Goal: Task Accomplishment & Management: Manage account settings

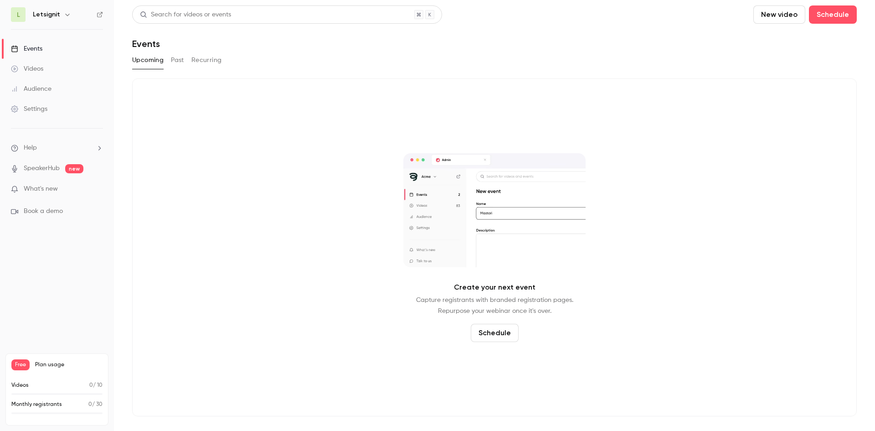
click at [50, 14] on h6 "Letsignit" at bounding box center [46, 14] width 27 height 9
click at [66, 12] on icon "button" at bounding box center [67, 14] width 7 height 7
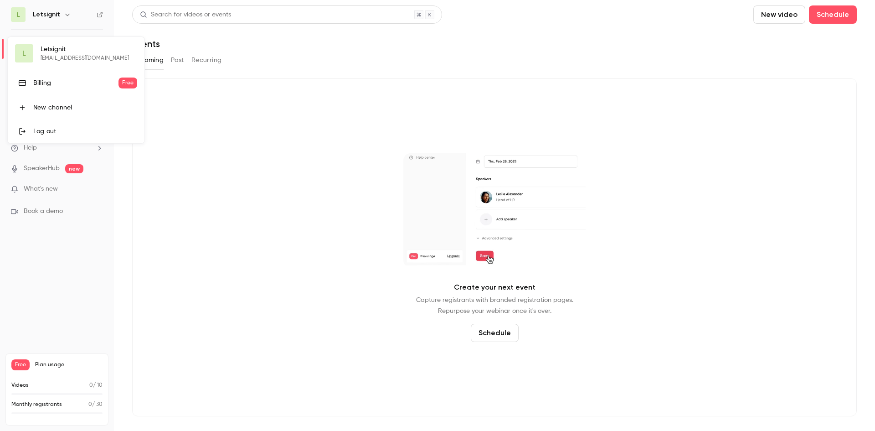
click at [225, 176] on div at bounding box center [437, 215] width 875 height 431
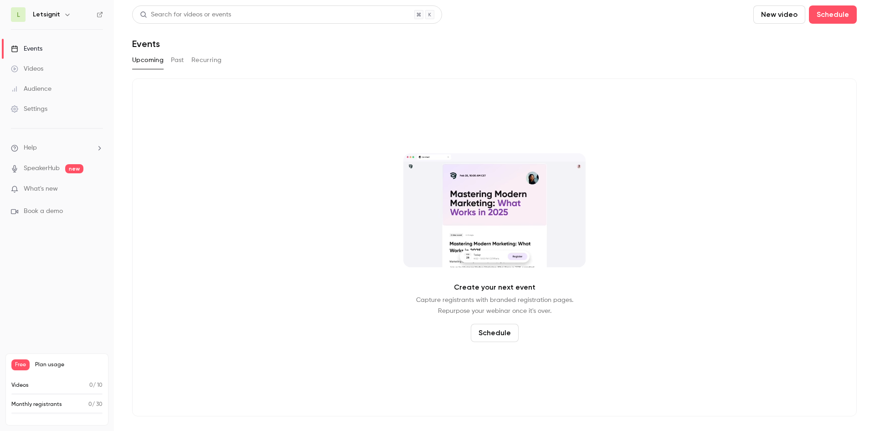
click at [24, 116] on link "Settings" at bounding box center [57, 109] width 114 height 20
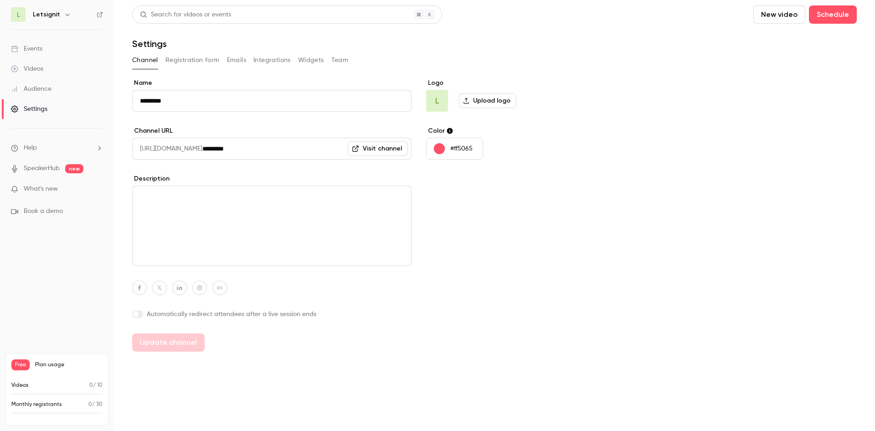
click at [29, 90] on div "Audience" at bounding box center [31, 88] width 41 height 9
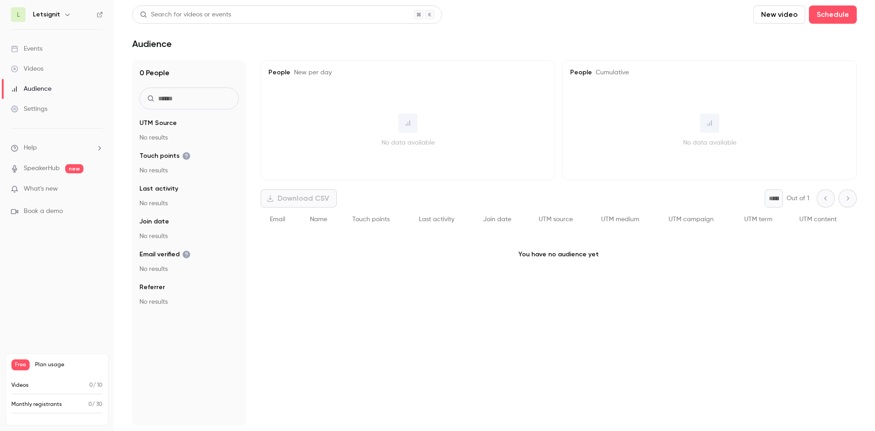
click at [41, 67] on div "Videos" at bounding box center [27, 68] width 32 height 9
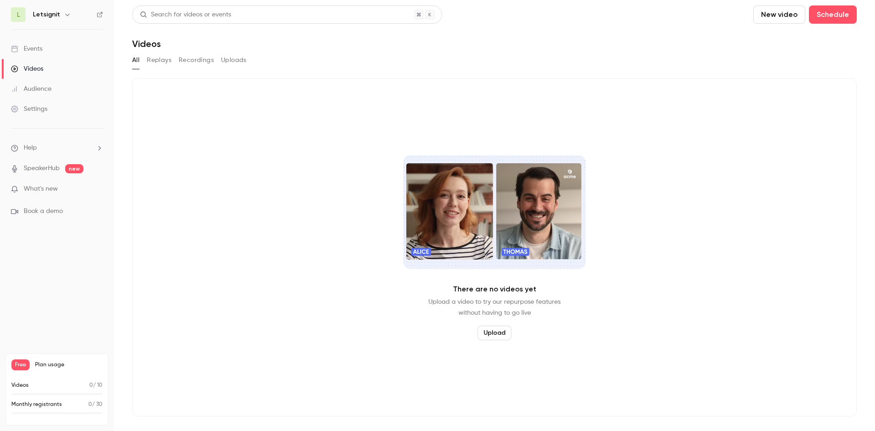
click at [34, 52] on div "Events" at bounding box center [26, 48] width 31 height 9
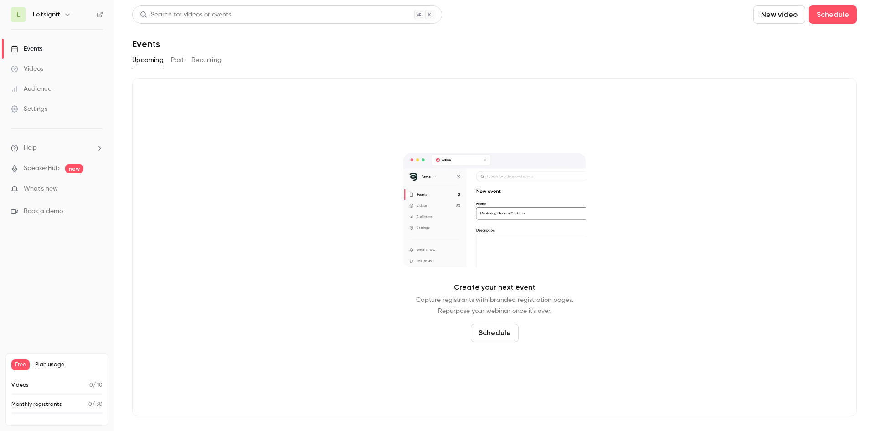
click at [29, 108] on div "Settings" at bounding box center [29, 108] width 36 height 9
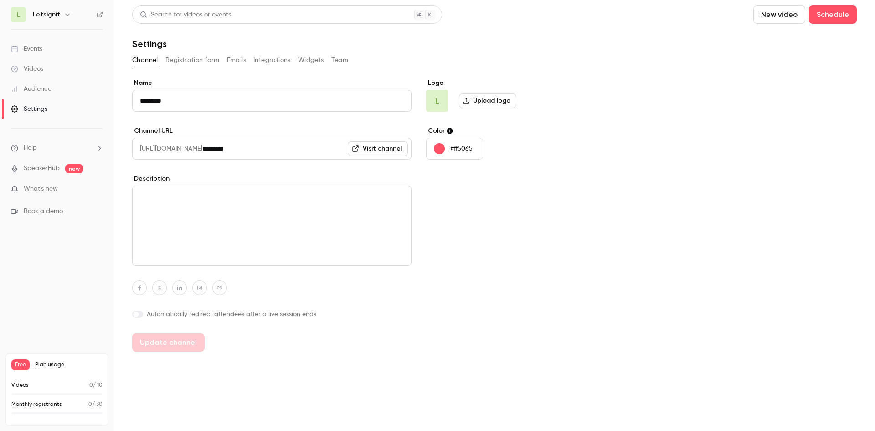
click at [339, 60] on button "Team" at bounding box center [339, 60] width 17 height 15
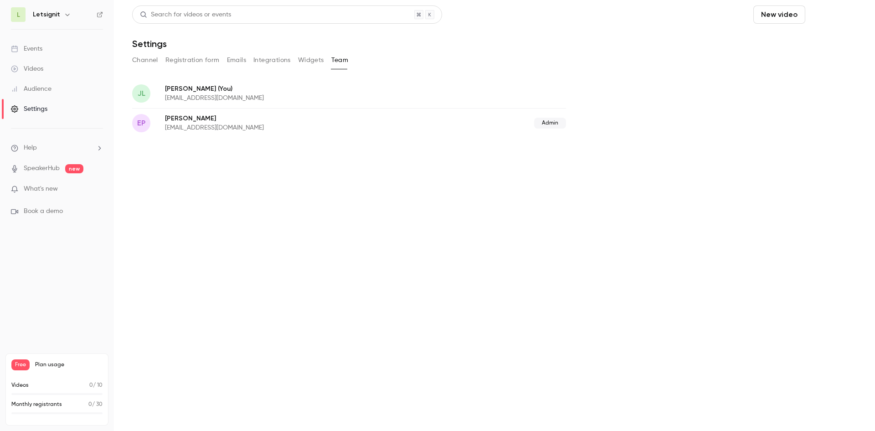
click at [822, 16] on button "Schedule" at bounding box center [833, 14] width 48 height 18
click at [804, 69] on li "Recurring event" at bounding box center [807, 64] width 98 height 24
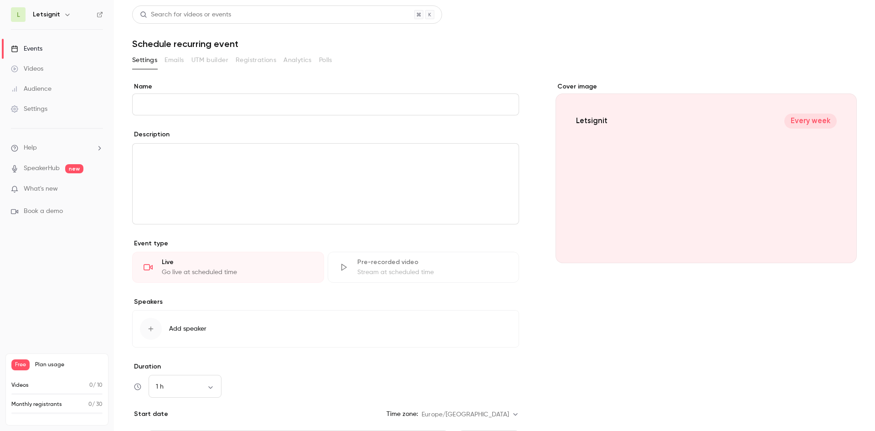
click at [32, 73] on link "Videos" at bounding box center [57, 69] width 114 height 20
